Goal: Find specific page/section: Find specific page/section

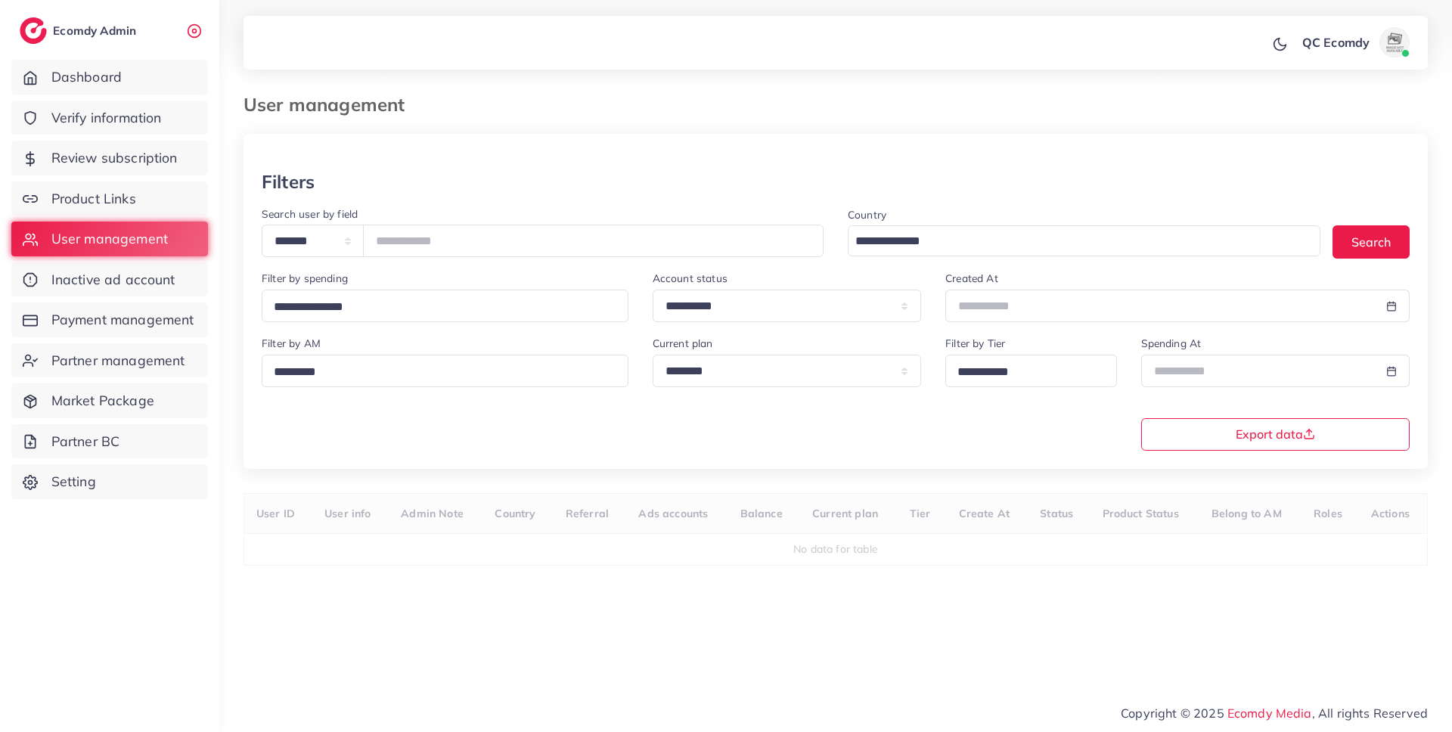
click at [946, 99] on ol at bounding box center [771, 98] width 709 height 8
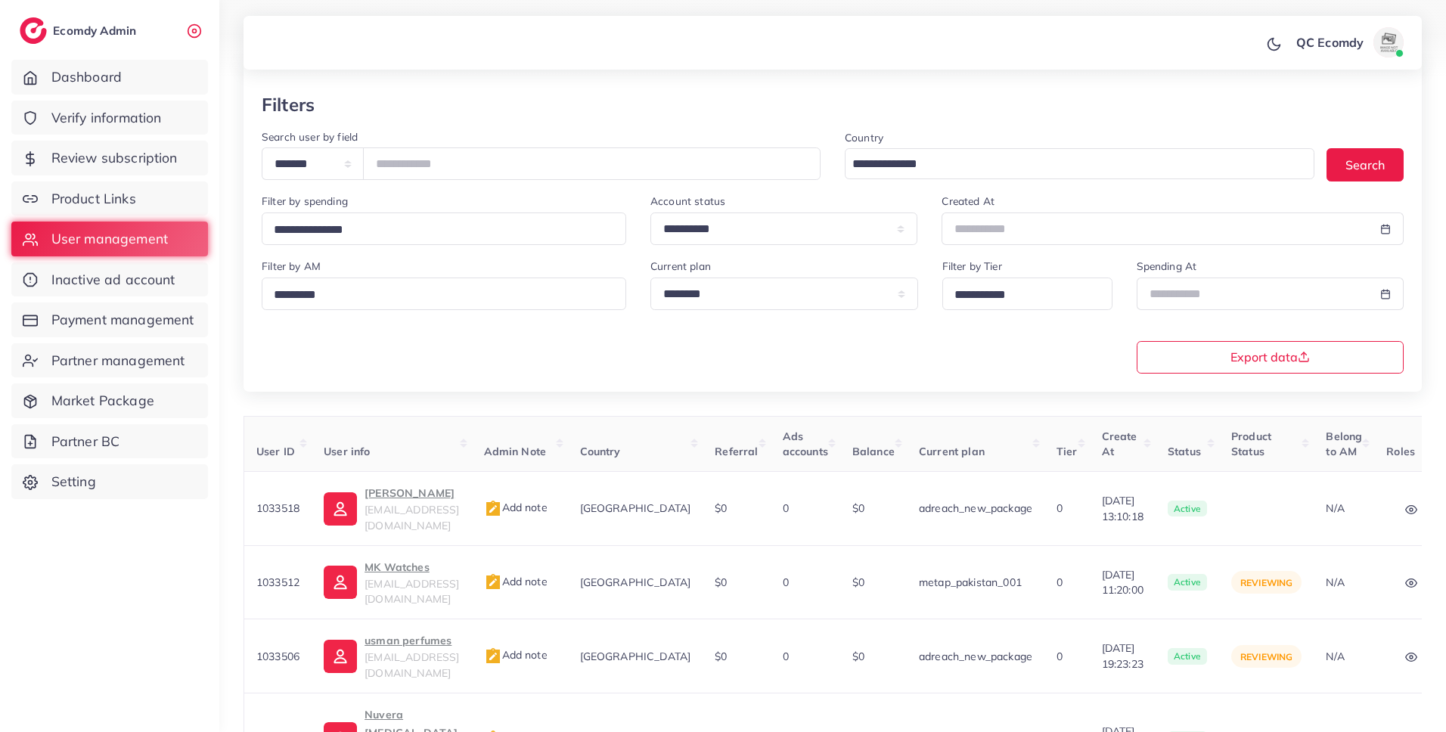
scroll to position [523, 0]
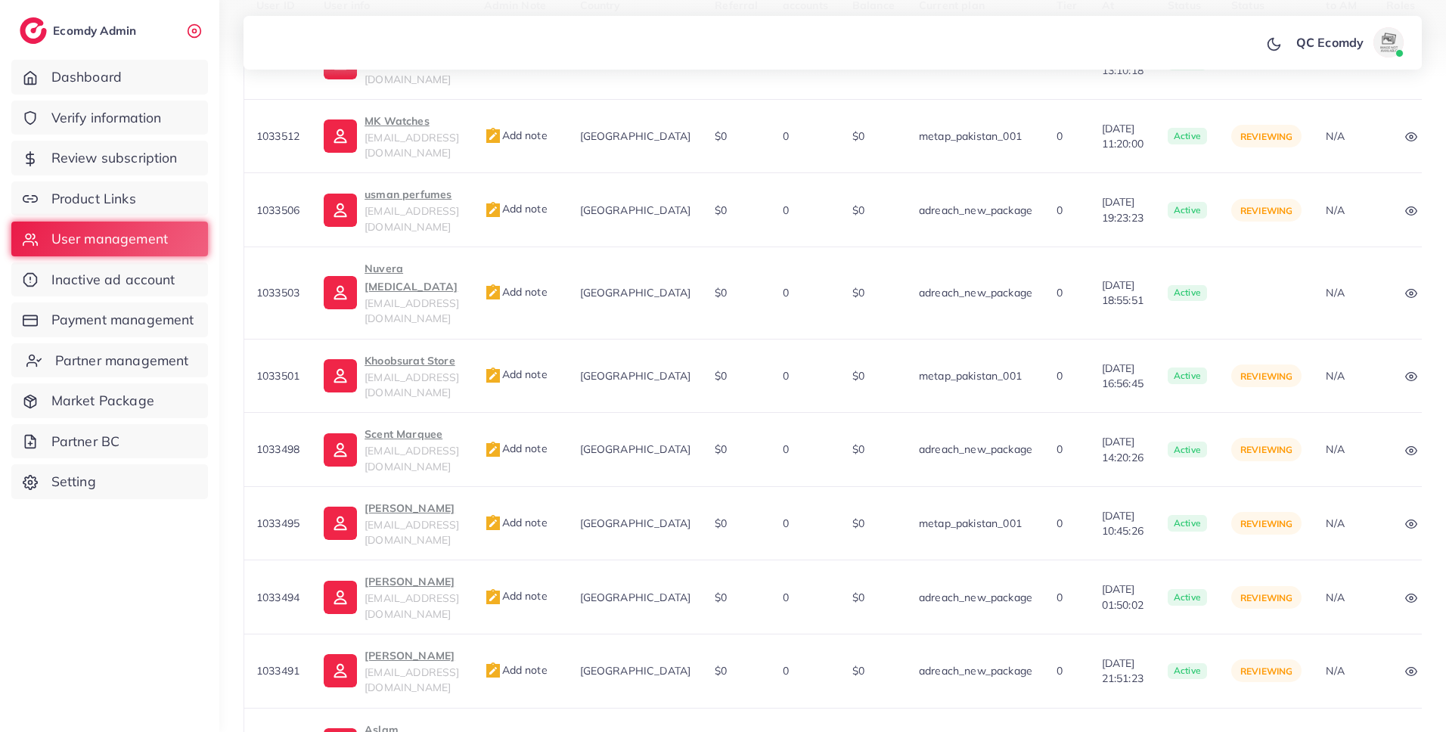
click at [129, 371] on link "Partner management" at bounding box center [109, 360] width 197 height 35
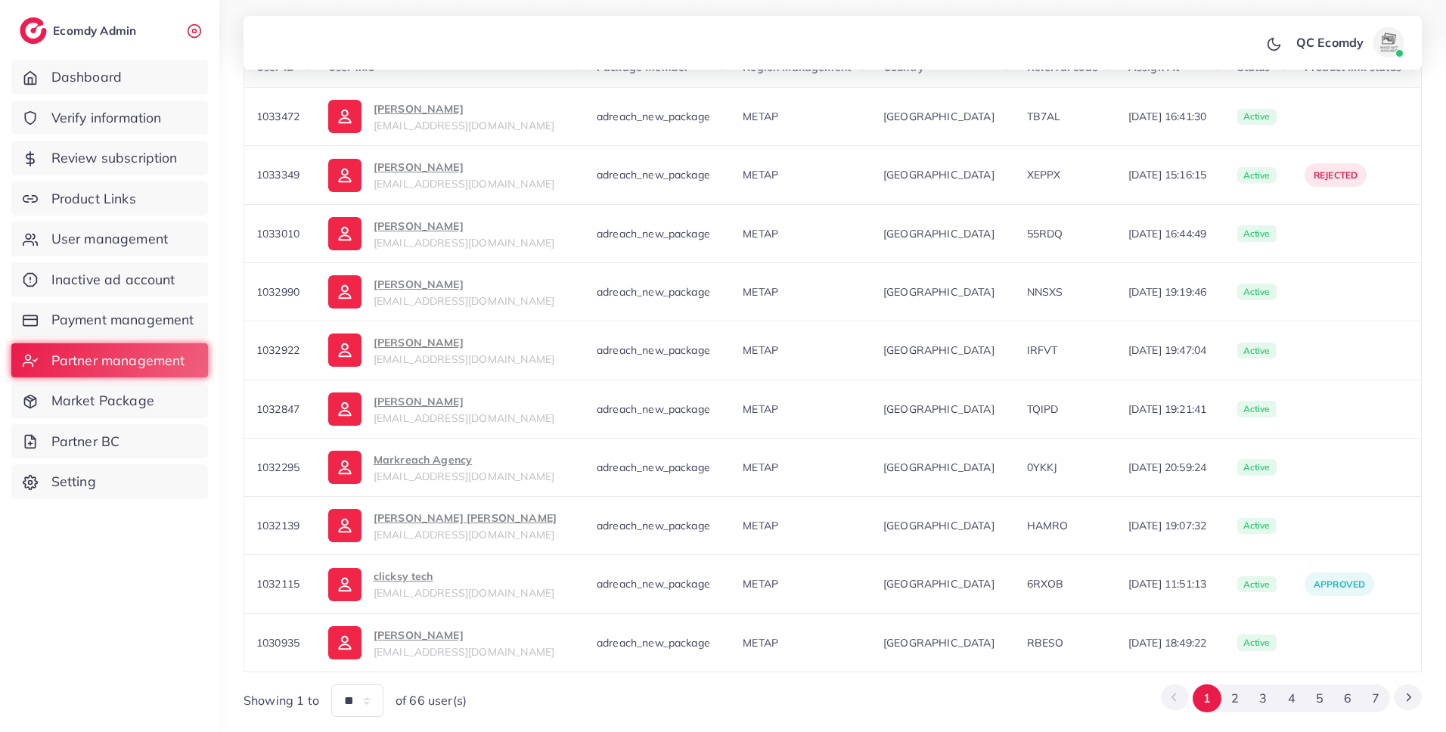
scroll to position [364, 0]
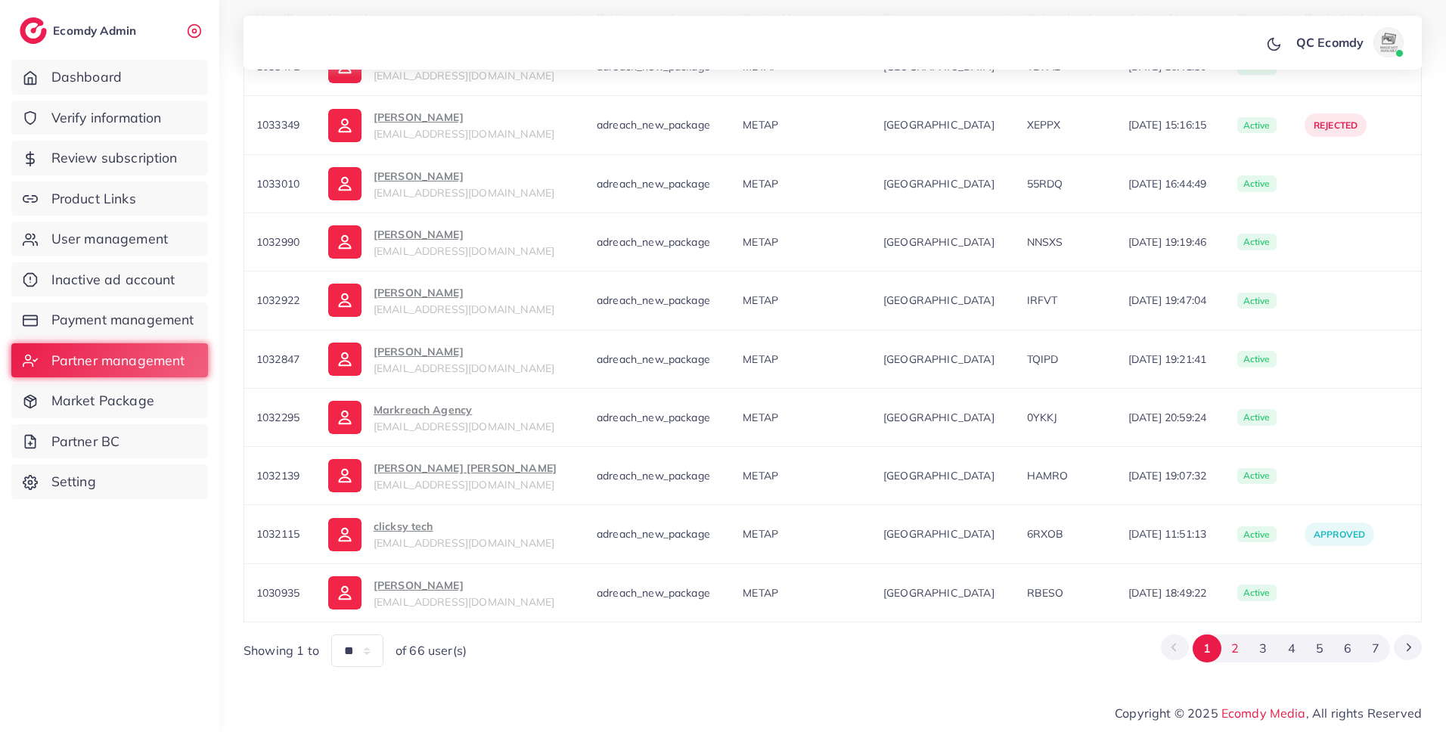
click at [1238, 646] on button "2" at bounding box center [1236, 649] width 28 height 28
click at [1272, 653] on button "3" at bounding box center [1264, 649] width 28 height 28
click at [1294, 642] on button "4" at bounding box center [1292, 649] width 28 height 28
click at [1319, 645] on button "5" at bounding box center [1320, 649] width 28 height 28
click at [1346, 654] on button "6" at bounding box center [1348, 649] width 28 height 28
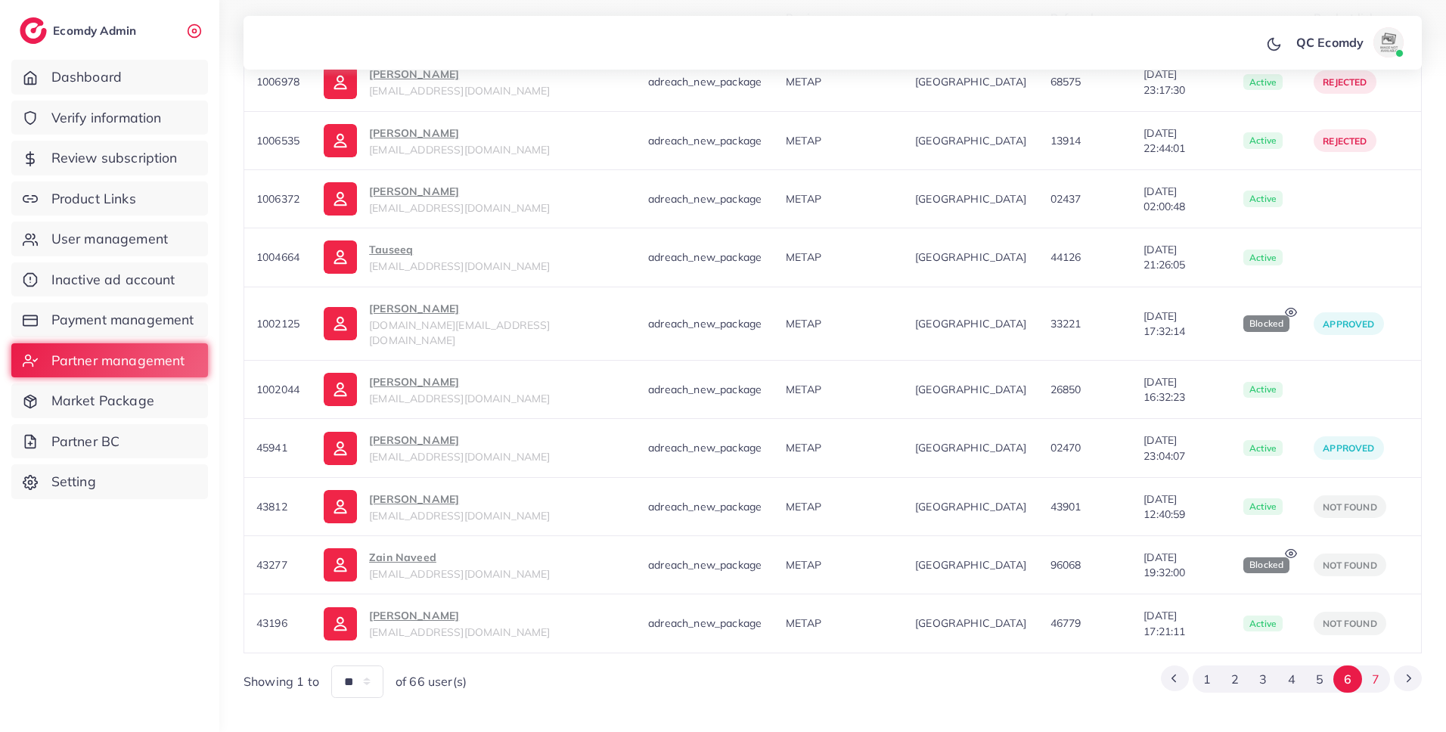
click at [1375, 666] on button "7" at bounding box center [1376, 680] width 28 height 28
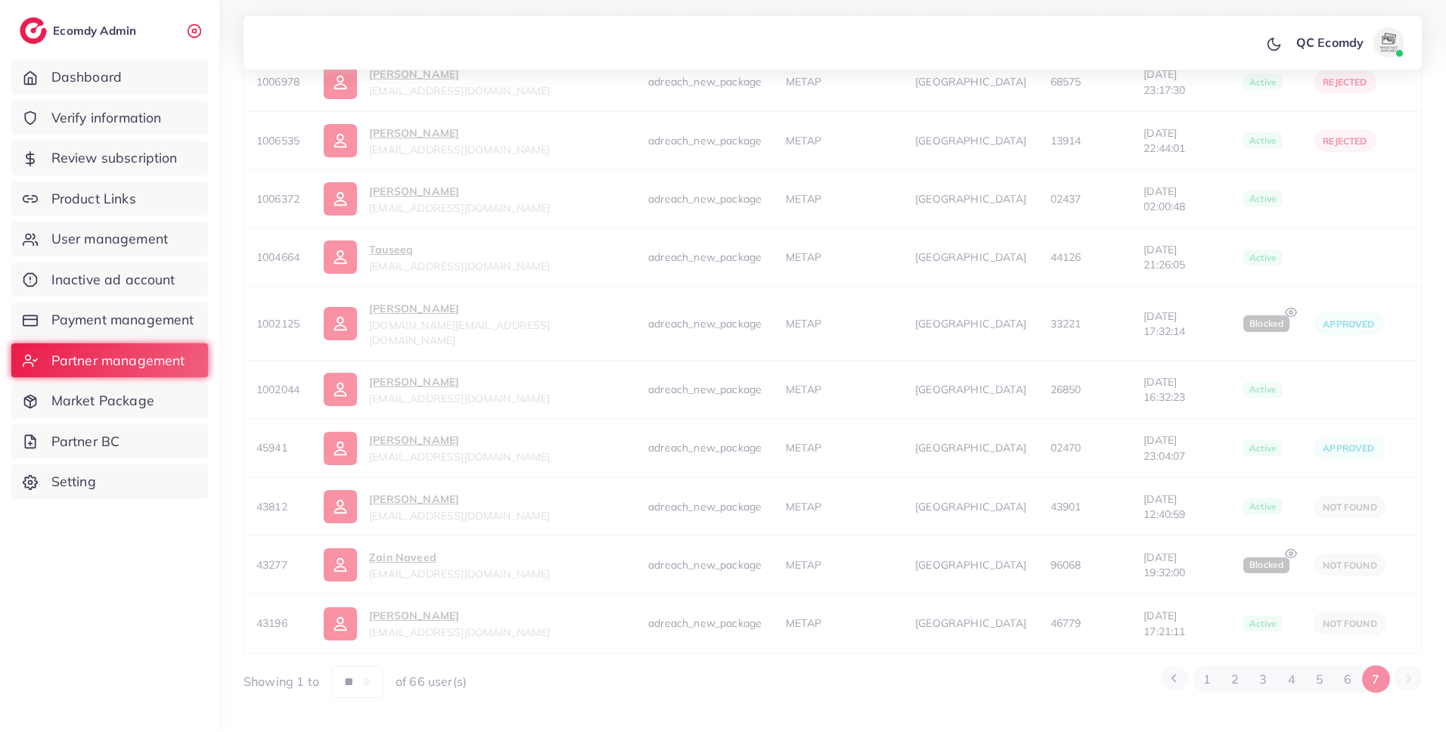
scroll to position [130, 0]
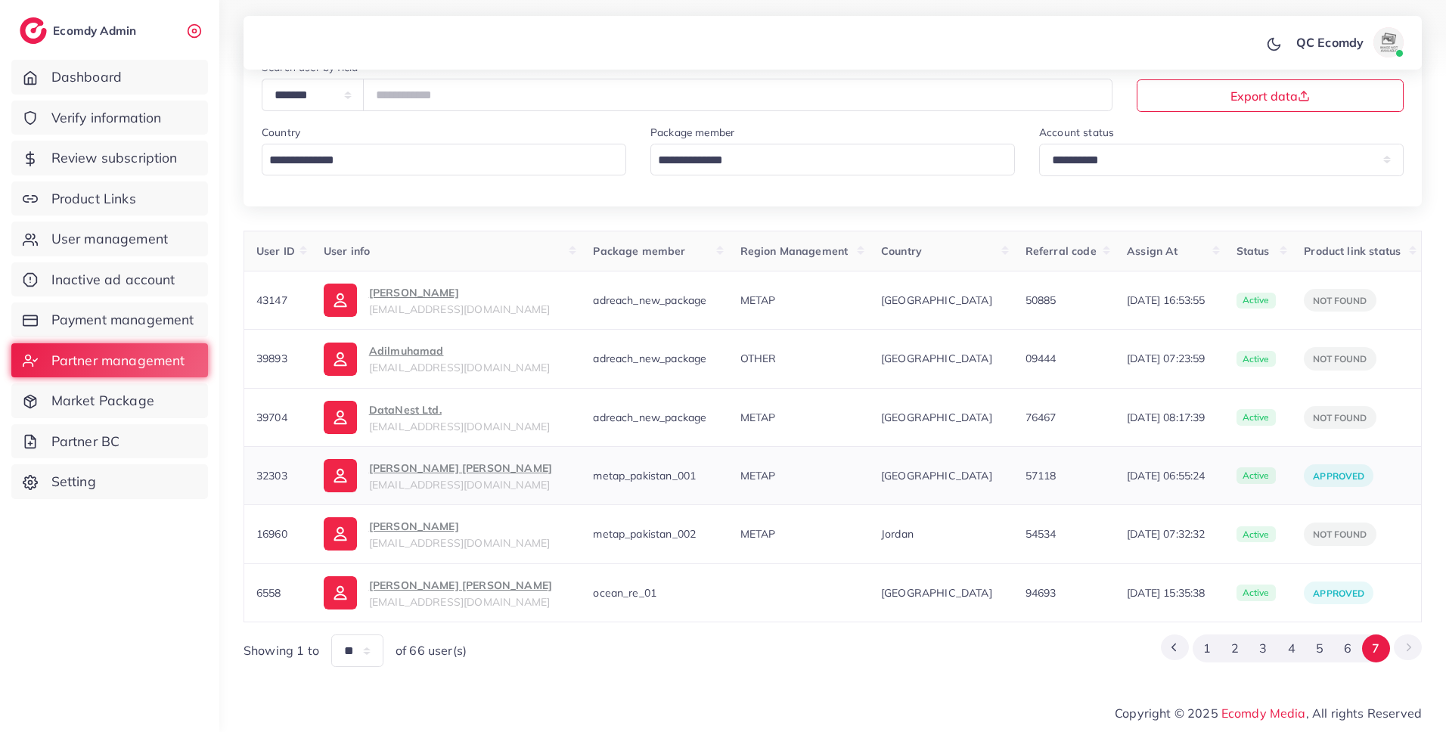
click at [460, 471] on p "[PERSON_NAME] [PERSON_NAME]" at bounding box center [460, 468] width 183 height 18
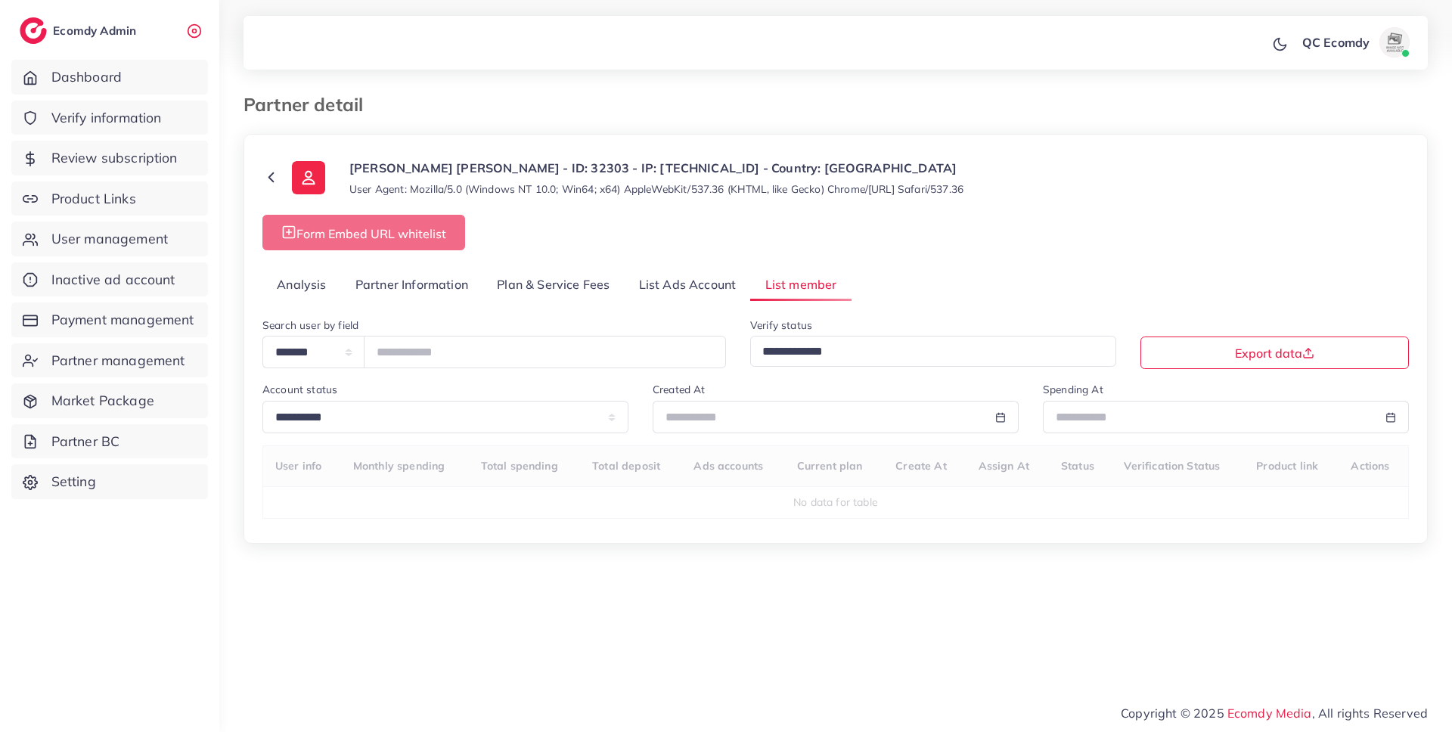
click at [533, 289] on link "Plan & Service Fees" at bounding box center [553, 285] width 141 height 33
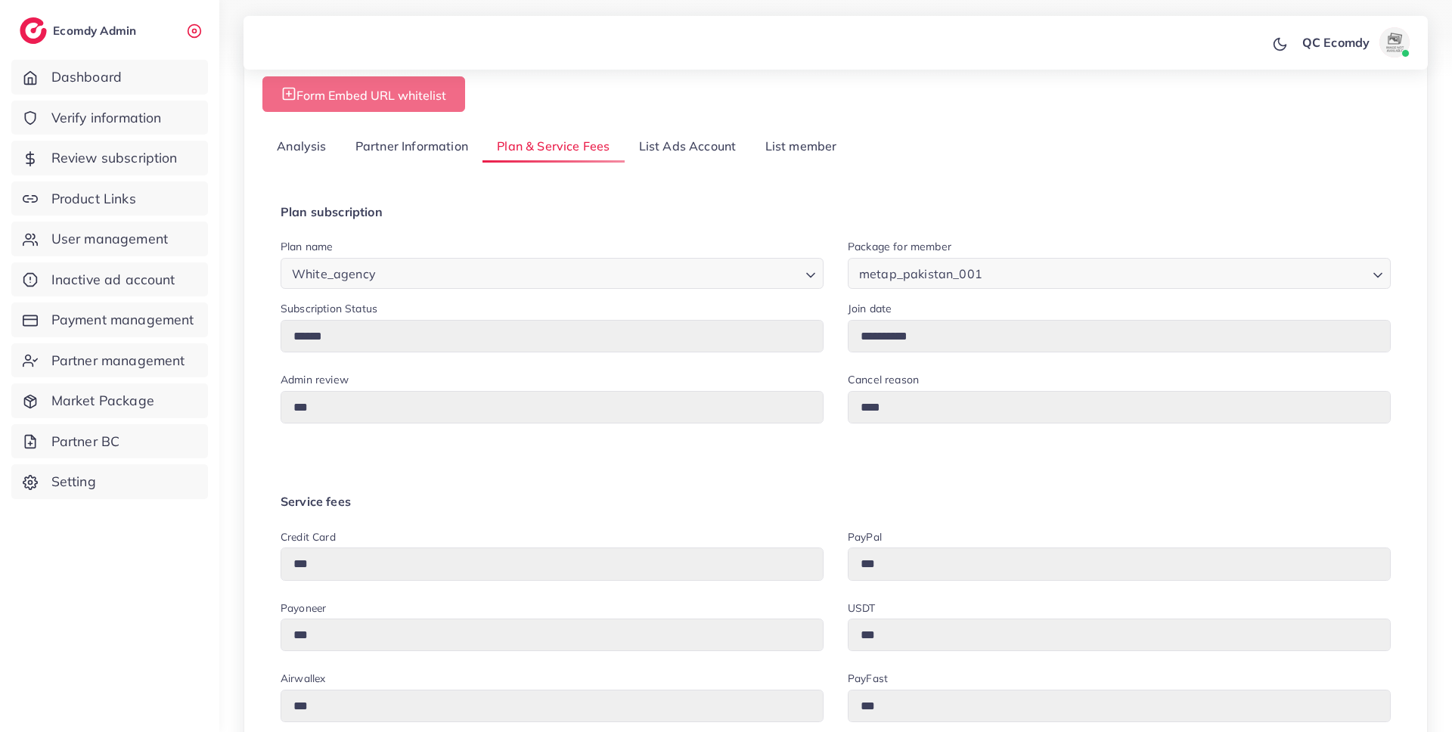
scroll to position [102, 0]
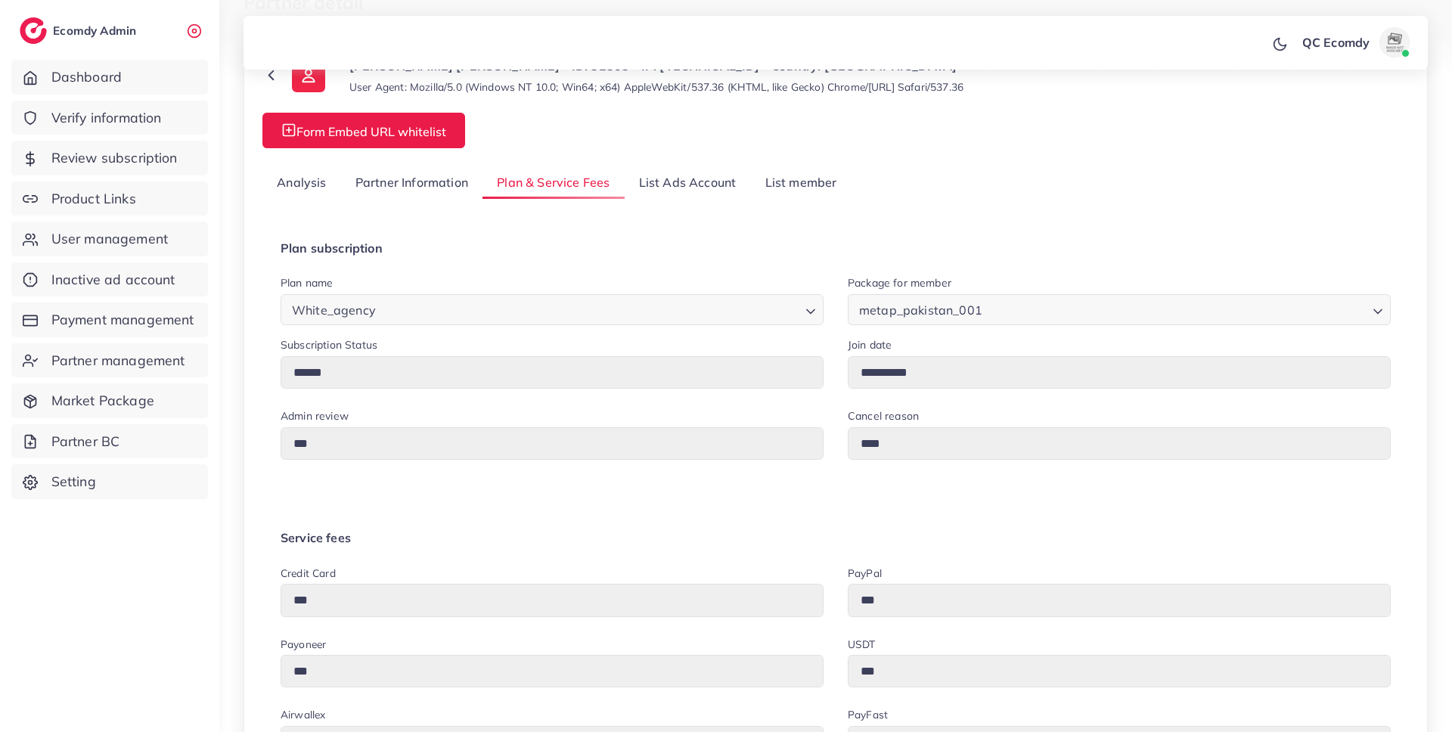
click at [810, 186] on link "List member" at bounding box center [800, 182] width 101 height 33
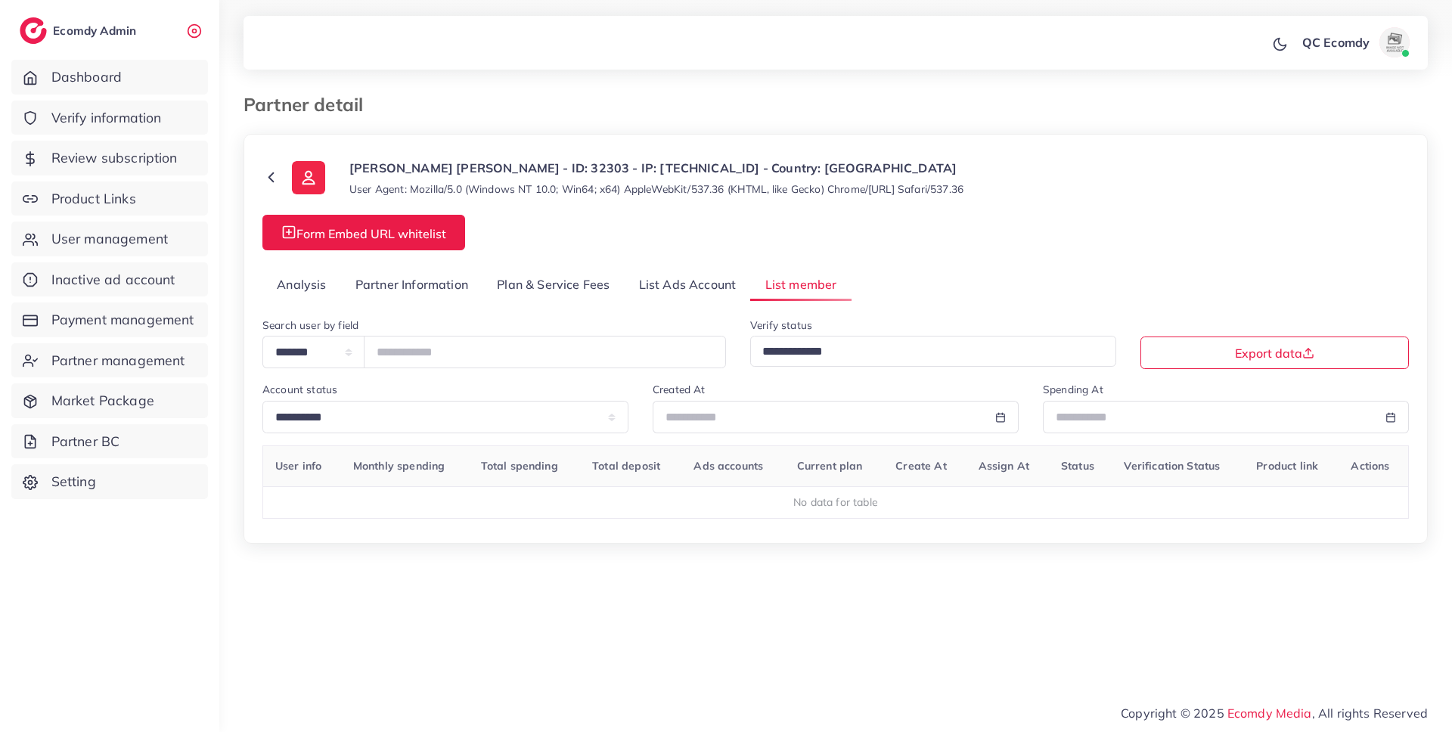
scroll to position [0, 0]
